Goal: Task Accomplishment & Management: Manage account settings

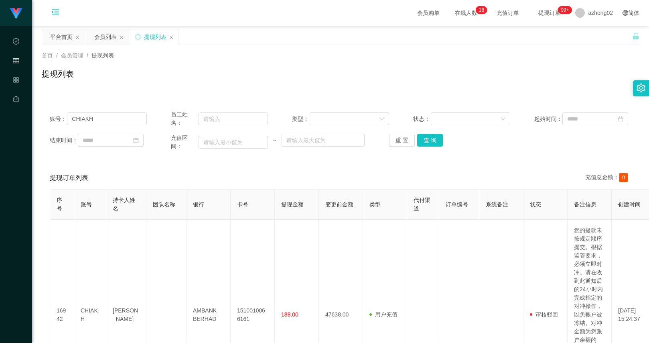
click at [64, 13] on icon "图标: menu-unfold" at bounding box center [55, 13] width 27 height 26
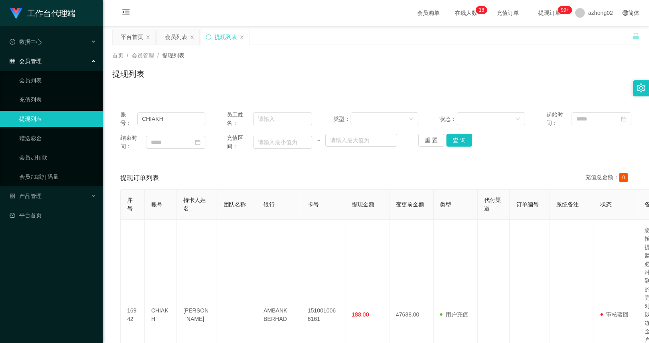
click at [43, 206] on ul "数据中心 会员管理 会员列表 充值列表 提现列表 赠送彩金 会员加扣款 会员加减打码量 产品管理 平台首页" at bounding box center [51, 128] width 103 height 205
click at [47, 198] on div "产品管理" at bounding box center [51, 196] width 103 height 16
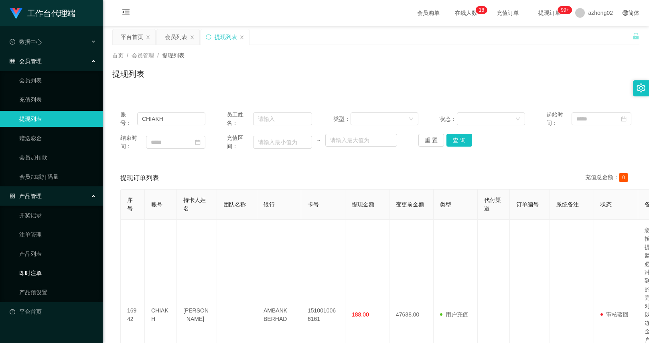
click at [43, 288] on link "产品预设置" at bounding box center [57, 292] width 77 height 16
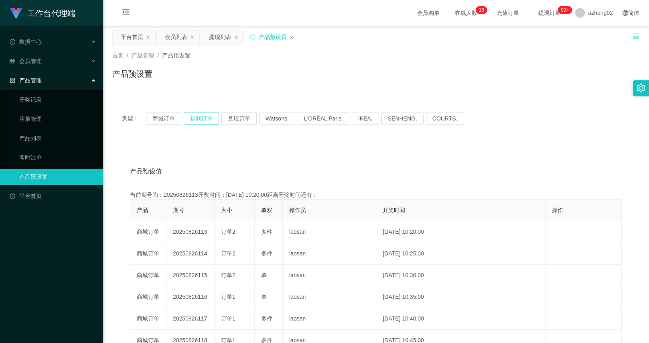
click at [198, 116] on button "福利订单" at bounding box center [201, 118] width 35 height 13
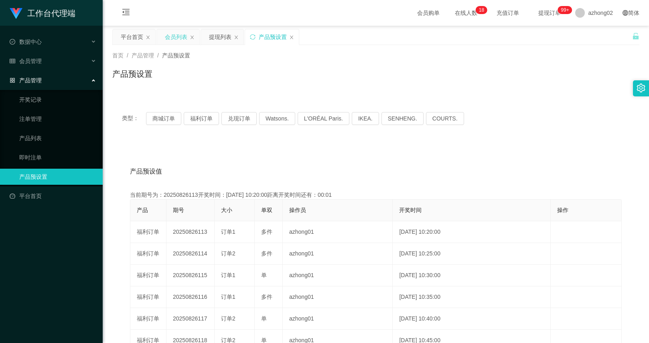
click at [179, 38] on div "会员列表" at bounding box center [176, 36] width 22 height 15
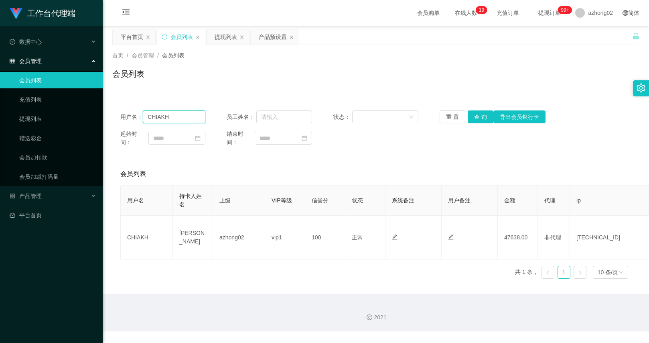
click at [190, 118] on input "CHIAKH" at bounding box center [174, 116] width 63 height 13
paste input "calvinc5535"
type input "calvinc5535"
click at [473, 117] on button "查 询" at bounding box center [481, 116] width 26 height 13
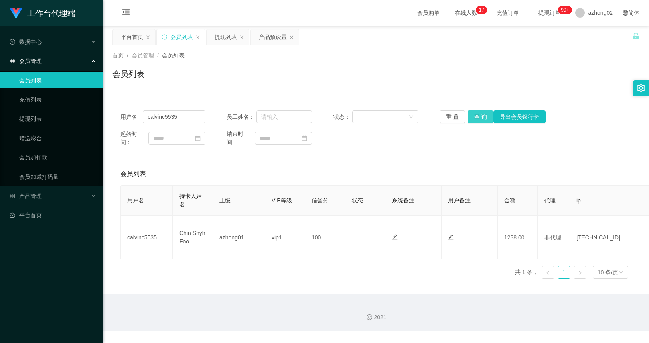
click at [477, 117] on button "查 询" at bounding box center [481, 116] width 26 height 13
click at [479, 120] on button "查 询" at bounding box center [481, 116] width 26 height 13
click at [477, 110] on div "用户名： calvinc5535 员工姓名： 状态： 重 置 查 询 导出会员银行卡 起始时间： 结束时间：" at bounding box center [375, 128] width 527 height 52
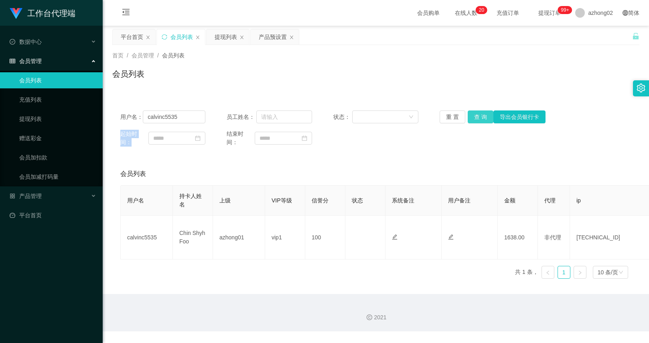
click at [473, 119] on button "查 询" at bounding box center [481, 116] width 26 height 13
click at [473, 119] on div "重 置 查 询 导出会员银行卡" at bounding box center [482, 116] width 85 height 13
click at [473, 119] on button "查 询" at bounding box center [481, 116] width 26 height 13
click at [473, 119] on div "重 置 查 询 导出会员银行卡" at bounding box center [482, 116] width 85 height 13
click at [473, 119] on button "查 询" at bounding box center [481, 116] width 26 height 13
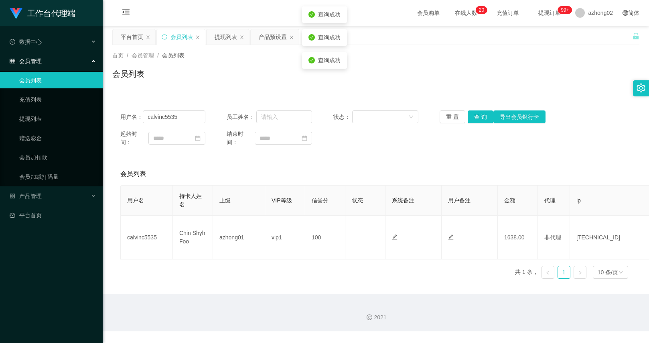
click at [471, 159] on div "用户名： calvinc5535 员工姓名： 状态： 重 置 查 询 导出会员银行卡 起始时间： 结束时间： 会员列表 用户名 持卡人姓名 上级 VIP等级 …" at bounding box center [375, 193] width 527 height 183
click at [269, 35] on div "产品预设置" at bounding box center [273, 36] width 28 height 15
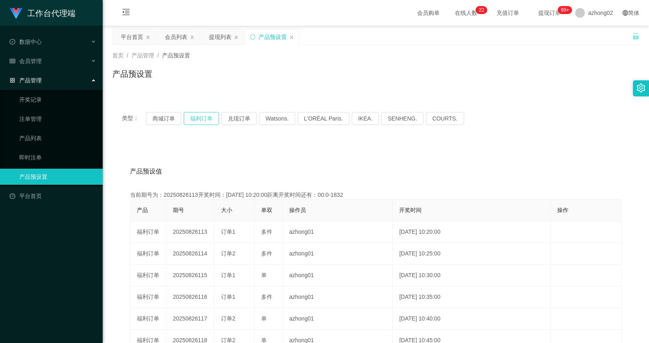
click at [206, 120] on button "福利订单" at bounding box center [201, 118] width 35 height 13
click at [178, 39] on div "会员列表" at bounding box center [176, 36] width 22 height 15
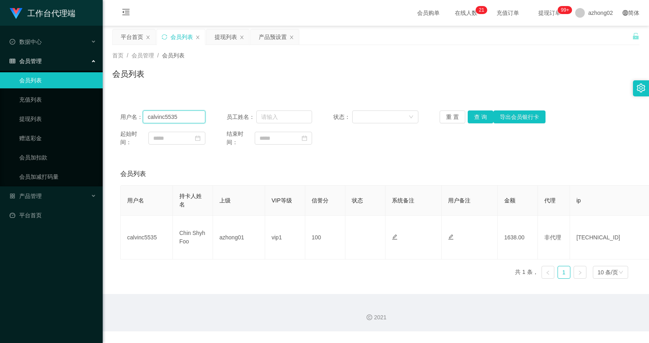
click at [190, 118] on input "calvinc5535" at bounding box center [174, 116] width 63 height 13
paste input "who110388who"
type input "who110388who"
click at [475, 114] on button "查 询" at bounding box center [481, 116] width 26 height 13
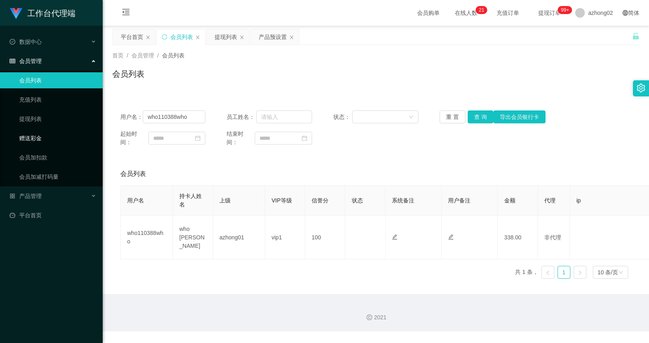
click at [59, 138] on link "赠送彩金" at bounding box center [57, 138] width 77 height 16
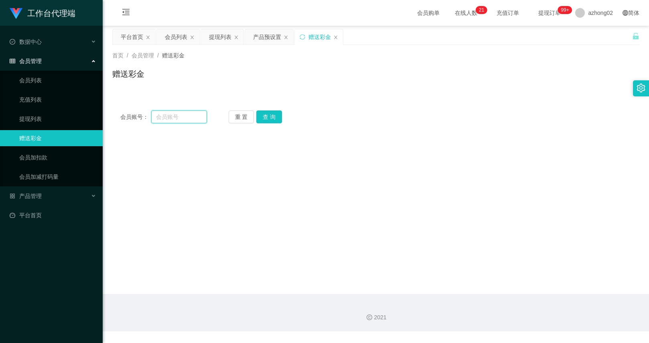
click at [180, 114] on input "text" at bounding box center [178, 116] width 55 height 13
paste input "who110388who"
type input "who110388who"
click at [267, 116] on button "查 询" at bounding box center [269, 116] width 26 height 13
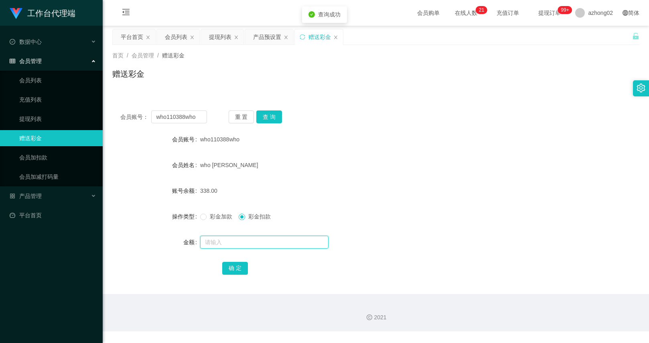
click at [239, 242] on input "text" at bounding box center [264, 241] width 128 height 13
click at [222, 218] on span "彩金加款" at bounding box center [221, 216] width 29 height 6
click at [230, 246] on input "text" at bounding box center [264, 241] width 128 height 13
type input "400"
click at [239, 264] on button "确 定" at bounding box center [235, 268] width 26 height 13
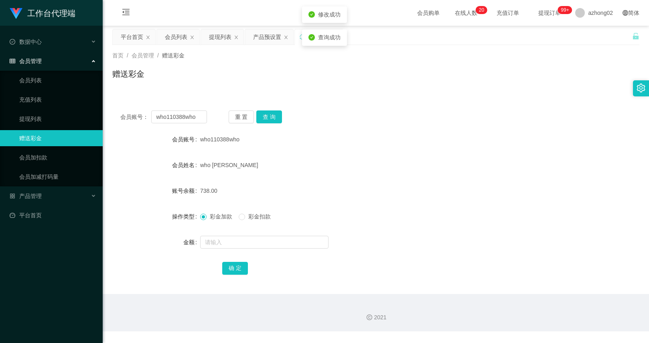
click at [298, 195] on div "738.00" at bounding box center [354, 191] width 308 height 16
click at [54, 47] on div "数据中心" at bounding box center [51, 42] width 103 height 16
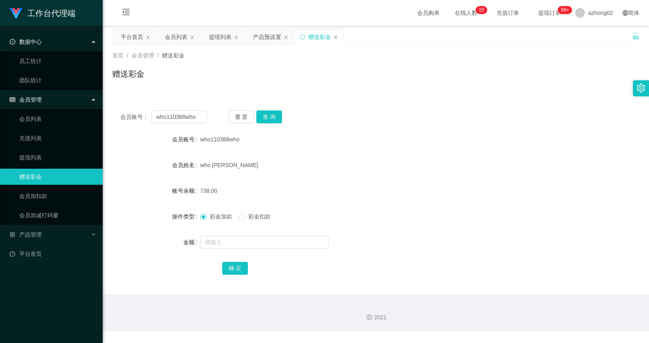
drag, startPoint x: 54, startPoint y: 39, endPoint x: 60, endPoint y: 91, distance: 52.1
click at [54, 39] on div "数据中心" at bounding box center [51, 42] width 103 height 16
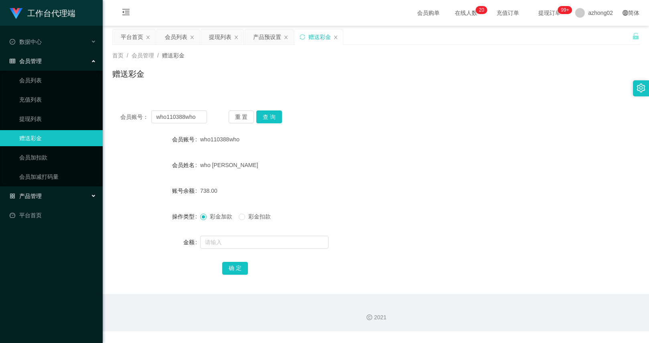
click at [53, 198] on div "产品管理" at bounding box center [51, 196] width 103 height 16
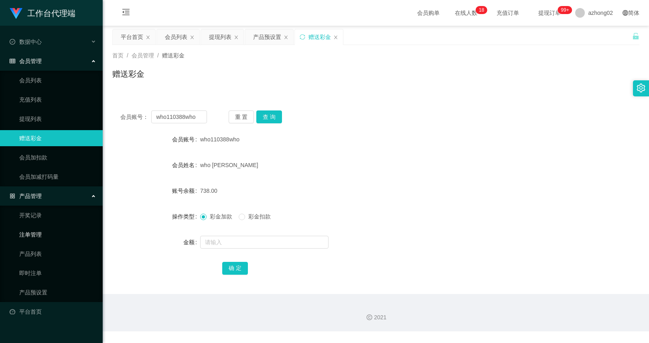
click at [48, 237] on link "注单管理" at bounding box center [57, 234] width 77 height 16
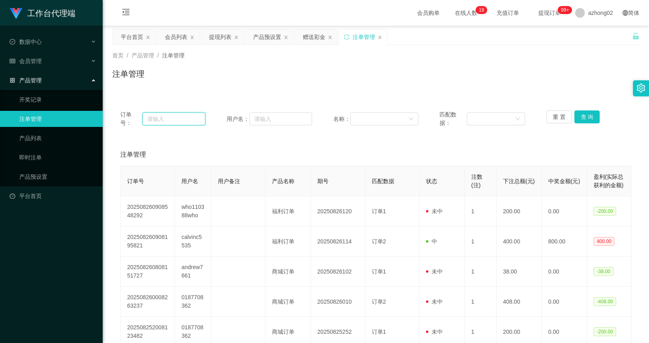
click at [166, 122] on input "text" at bounding box center [173, 118] width 63 height 13
click at [278, 126] on div "用户名：" at bounding box center [269, 118] width 85 height 17
click at [312, 119] on div "订单号： 用户名： 名称： 匹配数据： 重 置 查 询" at bounding box center [375, 118] width 511 height 17
click at [302, 116] on input "text" at bounding box center [281, 118] width 63 height 13
paste input "who110388who"
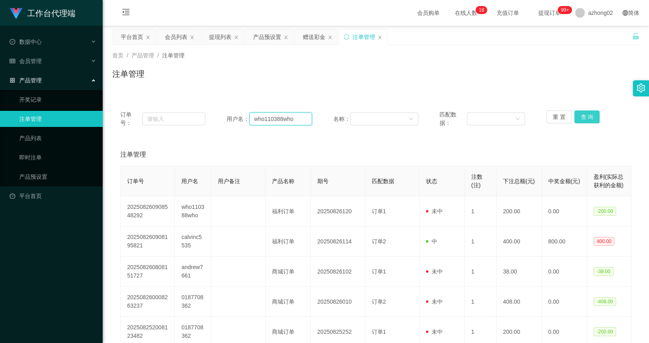
type input "who110388who"
click at [595, 114] on button "查 询" at bounding box center [587, 116] width 26 height 13
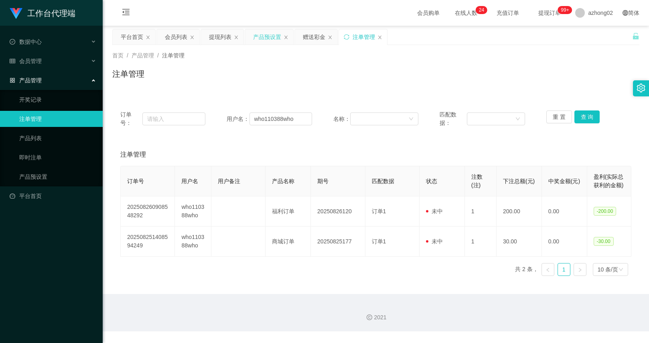
click at [267, 37] on div "产品预设置" at bounding box center [267, 36] width 28 height 15
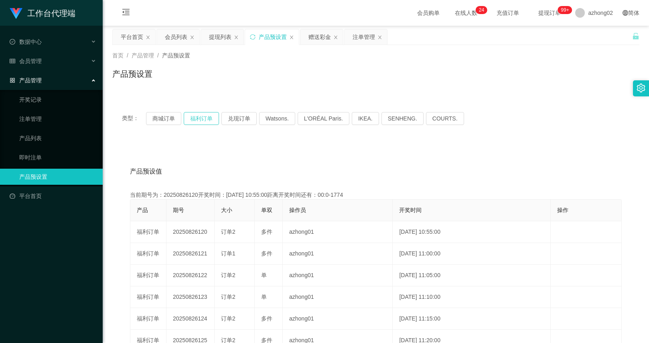
click at [212, 120] on button "福利订单" at bounding box center [201, 118] width 35 height 13
click at [172, 41] on div "会员列表" at bounding box center [176, 36] width 22 height 15
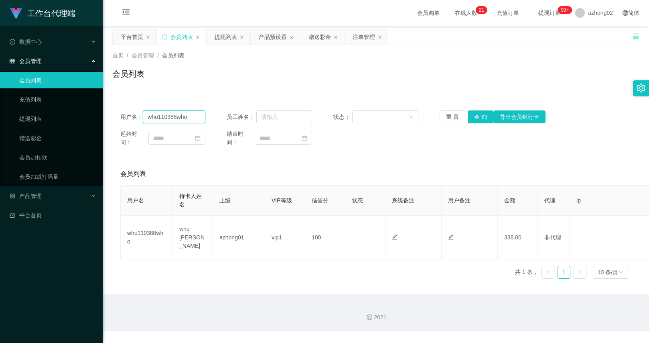
click at [194, 113] on input "who110388who" at bounding box center [174, 116] width 63 height 13
paste input "calvinc5535"
type input "calvinc5535"
click at [469, 119] on button "查 询" at bounding box center [481, 116] width 26 height 13
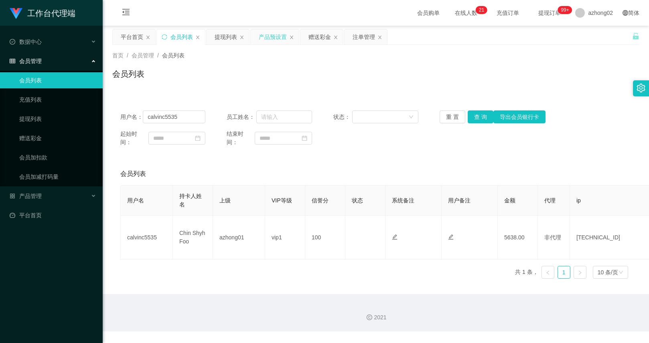
click at [280, 38] on div "产品预设置" at bounding box center [273, 36] width 28 height 15
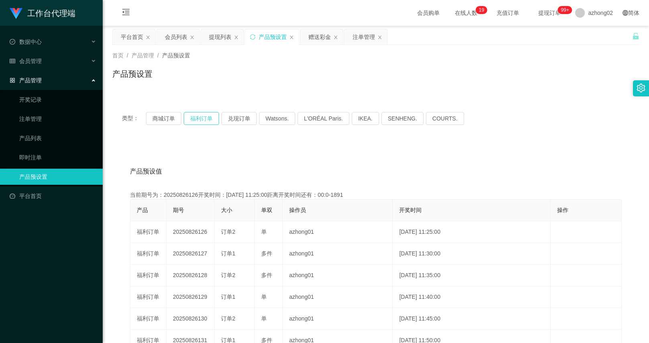
click at [203, 118] on button "福利订单" at bounding box center [201, 118] width 35 height 13
click at [270, 37] on div "产品预设置" at bounding box center [273, 36] width 28 height 15
click at [205, 114] on button "福利订单" at bounding box center [201, 118] width 35 height 13
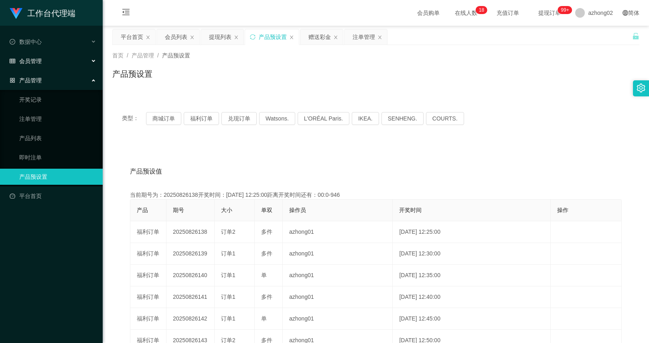
click at [47, 59] on div "会员管理" at bounding box center [51, 61] width 103 height 16
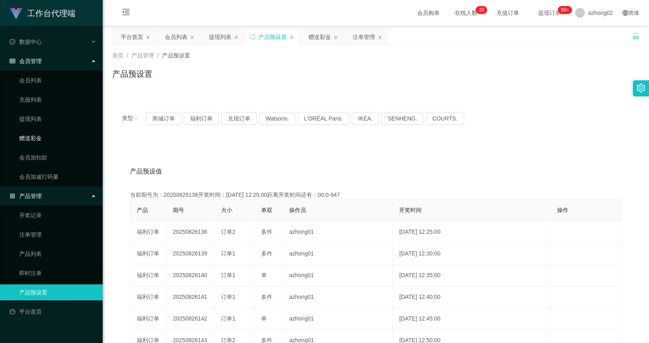
click at [45, 132] on link "赠送彩金" at bounding box center [57, 138] width 77 height 16
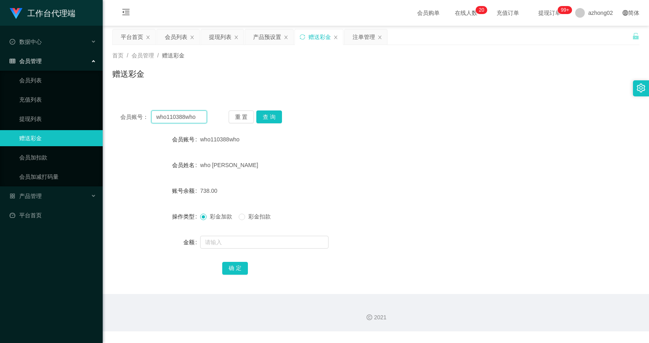
click at [169, 122] on input "who110388who" at bounding box center [178, 116] width 55 height 13
paste input "who110388who"
paste input "text"
type input "who110388who"
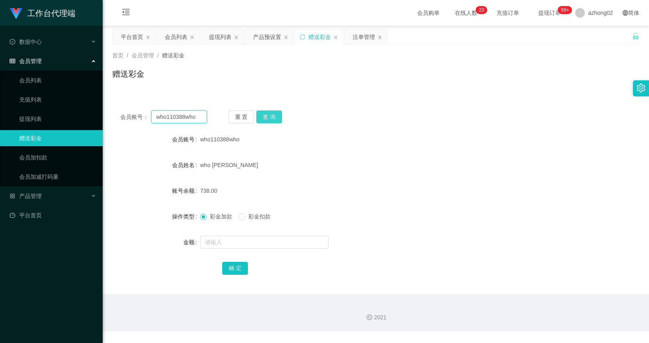
scroll to position [0, 0]
click at [265, 116] on button "查 询" at bounding box center [269, 116] width 26 height 13
click at [233, 236] on input "text" at bounding box center [264, 241] width 128 height 13
click at [233, 237] on input "text" at bounding box center [264, 241] width 128 height 13
type input "2000"
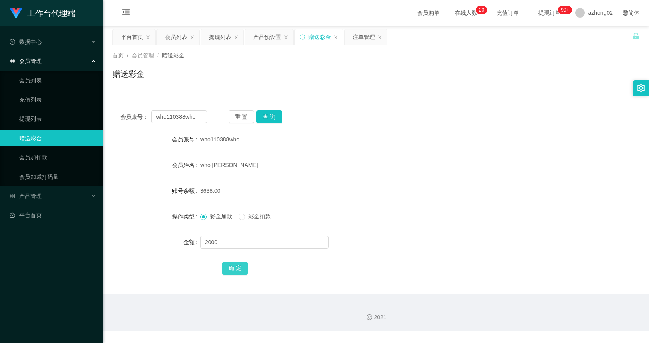
click at [236, 269] on button "确 定" at bounding box center [235, 268] width 26 height 13
click at [179, 112] on input "who110388who" at bounding box center [178, 116] width 55 height 13
click at [278, 115] on button "查 询" at bounding box center [269, 116] width 26 height 13
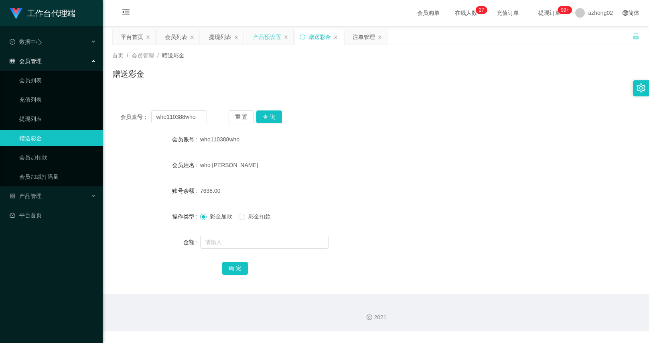
click at [258, 37] on div "产品预设置" at bounding box center [267, 36] width 28 height 15
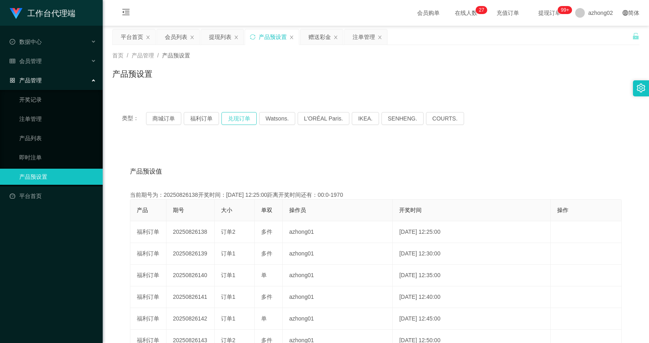
click at [237, 123] on button "兑现订单" at bounding box center [238, 118] width 35 height 13
click at [177, 37] on div "会员列表" at bounding box center [176, 36] width 22 height 15
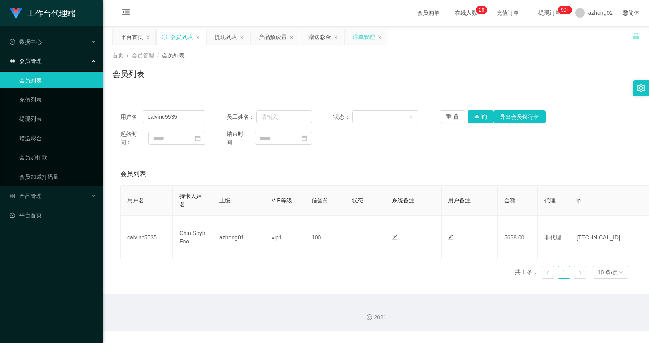
click at [359, 35] on div "注单管理" at bounding box center [364, 36] width 22 height 15
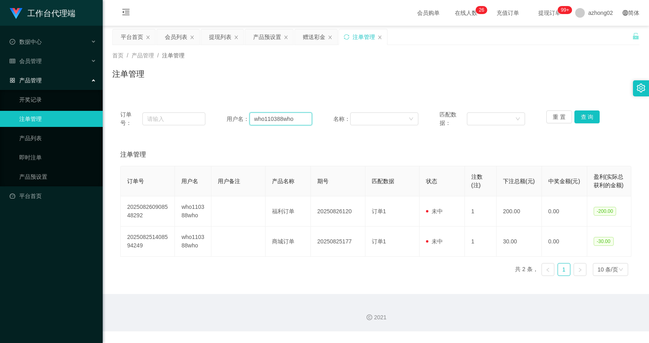
click at [255, 113] on input "who110388who" at bounding box center [281, 118] width 63 height 13
click at [594, 116] on button "查 询" at bounding box center [587, 116] width 26 height 13
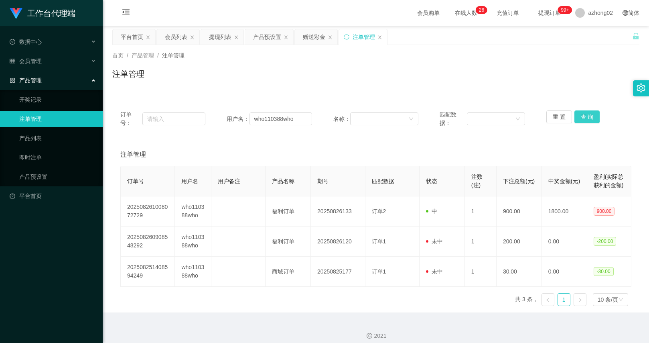
click at [594, 122] on button "查 询" at bounding box center [587, 116] width 26 height 13
click at [594, 122] on div "重 置 查 询" at bounding box center [588, 118] width 85 height 17
click at [594, 122] on button "查 询" at bounding box center [587, 116] width 26 height 13
click at [594, 122] on div "重 置 查 询" at bounding box center [588, 118] width 85 height 17
click at [594, 122] on button "查 询" at bounding box center [587, 116] width 26 height 13
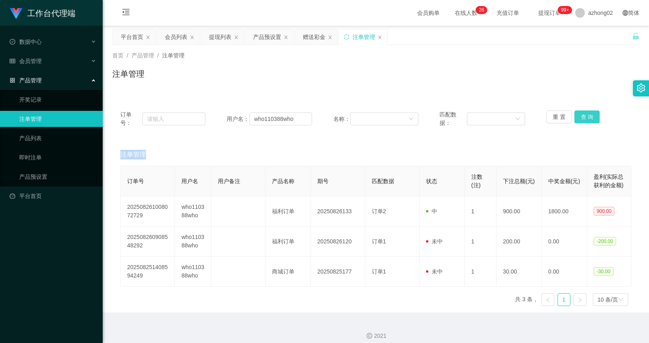
click at [585, 120] on button "查 询" at bounding box center [587, 116] width 26 height 13
click at [585, 120] on div "重 置 查 询" at bounding box center [588, 118] width 85 height 17
click at [594, 118] on button "查 询" at bounding box center [587, 116] width 26 height 13
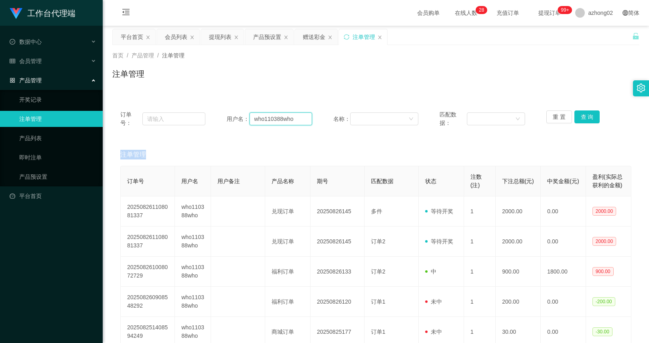
click at [295, 123] on input "who110388who" at bounding box center [281, 118] width 63 height 13
click at [178, 39] on div "会员列表" at bounding box center [176, 36] width 22 height 15
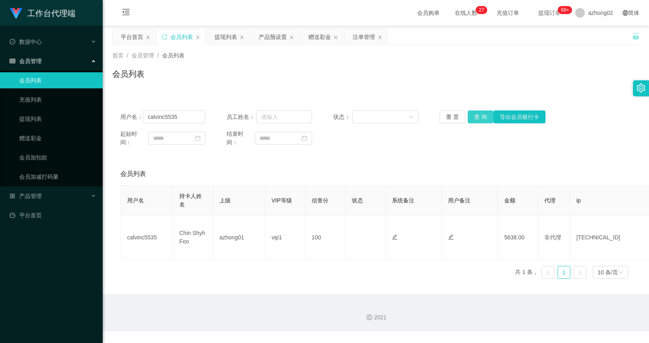
click at [469, 116] on button "查 询" at bounding box center [481, 116] width 26 height 13
click at [198, 119] on input "calvinc5535" at bounding box center [174, 116] width 63 height 13
paste input "who110388who"
type input "who110388who"
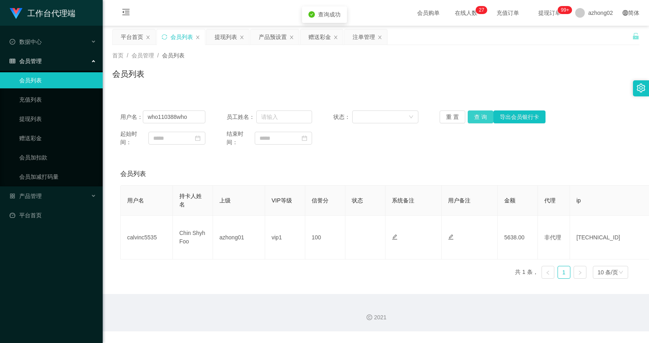
click at [484, 120] on button "查 询" at bounding box center [481, 116] width 26 height 13
click at [298, 114] on input "text" at bounding box center [284, 116] width 56 height 13
type input "9638"
click at [177, 41] on div "会员列表" at bounding box center [182, 36] width 22 height 15
click at [184, 115] on input "who110388who" at bounding box center [174, 116] width 63 height 13
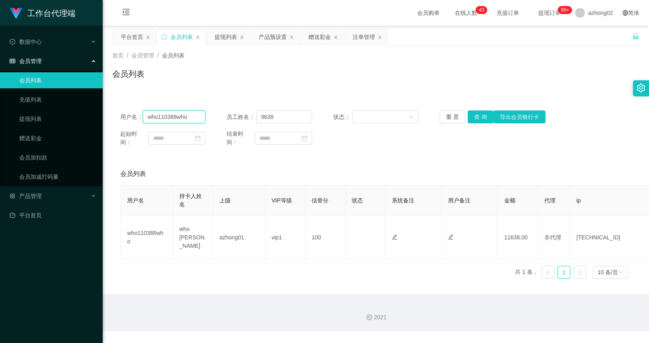
click at [184, 115] on input "who110388who" at bounding box center [174, 116] width 63 height 13
paste input "ctan66"
type input "ctan66"
click at [480, 119] on button "查 询" at bounding box center [481, 116] width 26 height 13
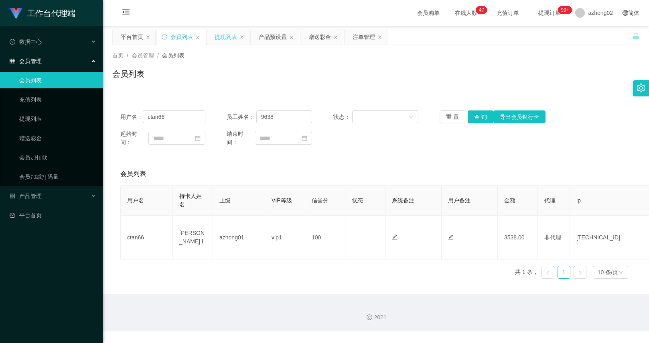
click at [221, 34] on div "提现列表" at bounding box center [226, 36] width 22 height 15
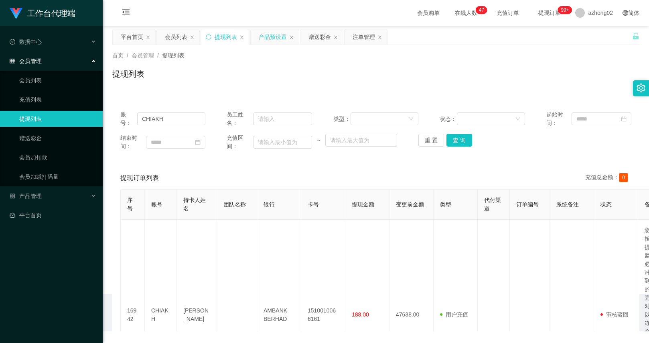
click at [277, 32] on div "产品预设置" at bounding box center [273, 36] width 28 height 15
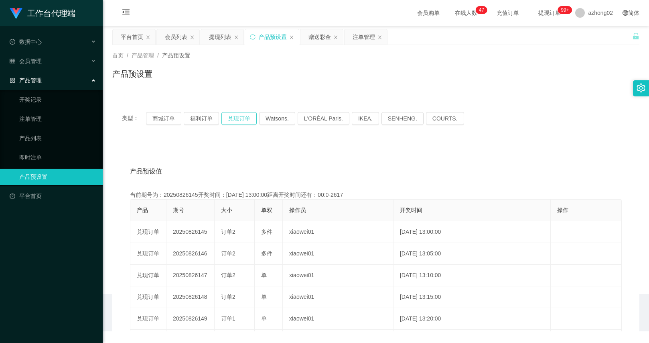
click at [231, 120] on button "兑现订单" at bounding box center [238, 118] width 35 height 13
click at [171, 38] on div "会员列表" at bounding box center [176, 36] width 22 height 15
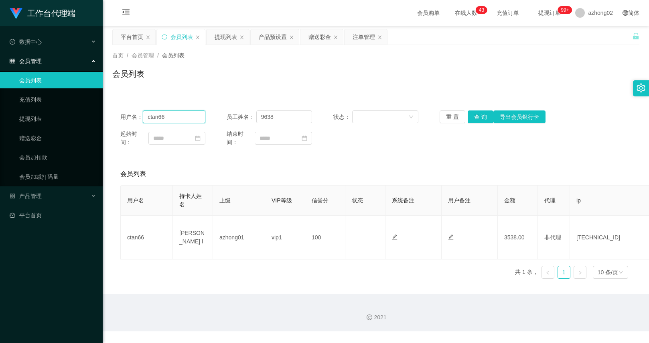
click at [179, 113] on input "ctan66" at bounding box center [174, 116] width 63 height 13
click at [472, 118] on button "查 询" at bounding box center [481, 116] width 26 height 13
click at [356, 34] on div "注单管理" at bounding box center [364, 36] width 22 height 15
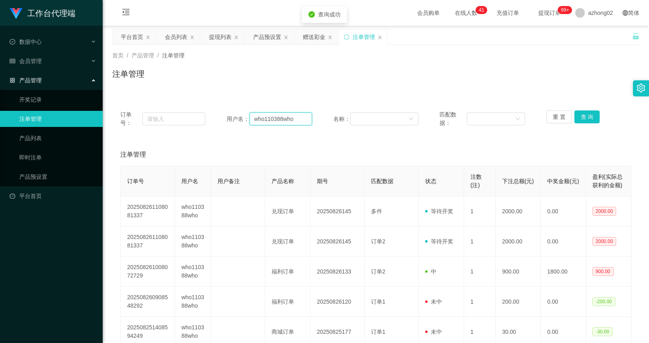
click at [262, 116] on input "who110388who" at bounding box center [281, 118] width 63 height 13
paste input "ctan66"
type input "ctan66"
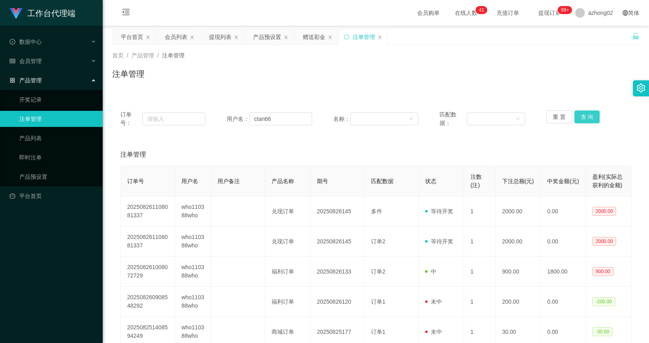
click at [577, 111] on button "查 询" at bounding box center [587, 116] width 26 height 13
click at [172, 41] on div "会员列表" at bounding box center [176, 36] width 22 height 15
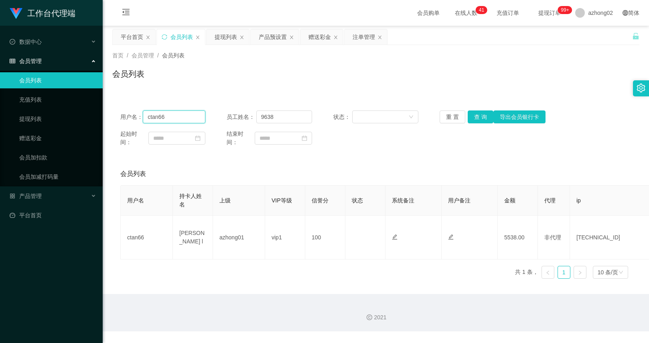
click at [183, 115] on input "ctan66" at bounding box center [174, 116] width 63 height 13
click at [287, 120] on input "9638" at bounding box center [284, 116] width 56 height 13
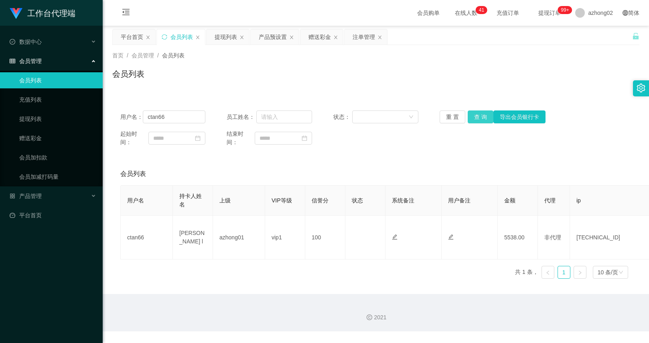
click at [481, 115] on button "查 询" at bounding box center [481, 116] width 26 height 13
click at [482, 112] on button "查 询" at bounding box center [481, 116] width 26 height 13
click at [358, 39] on div "注单管理" at bounding box center [364, 36] width 22 height 15
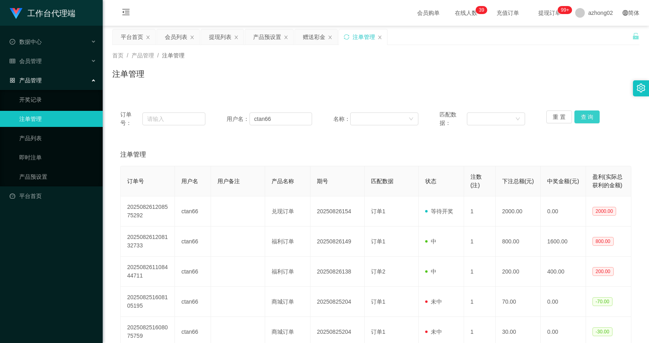
click at [582, 116] on button "查 询" at bounding box center [587, 116] width 26 height 13
click at [268, 116] on input "ctan66" at bounding box center [281, 118] width 63 height 13
click at [177, 37] on div "会员列表" at bounding box center [176, 36] width 22 height 15
